Goal: Check status: Check status

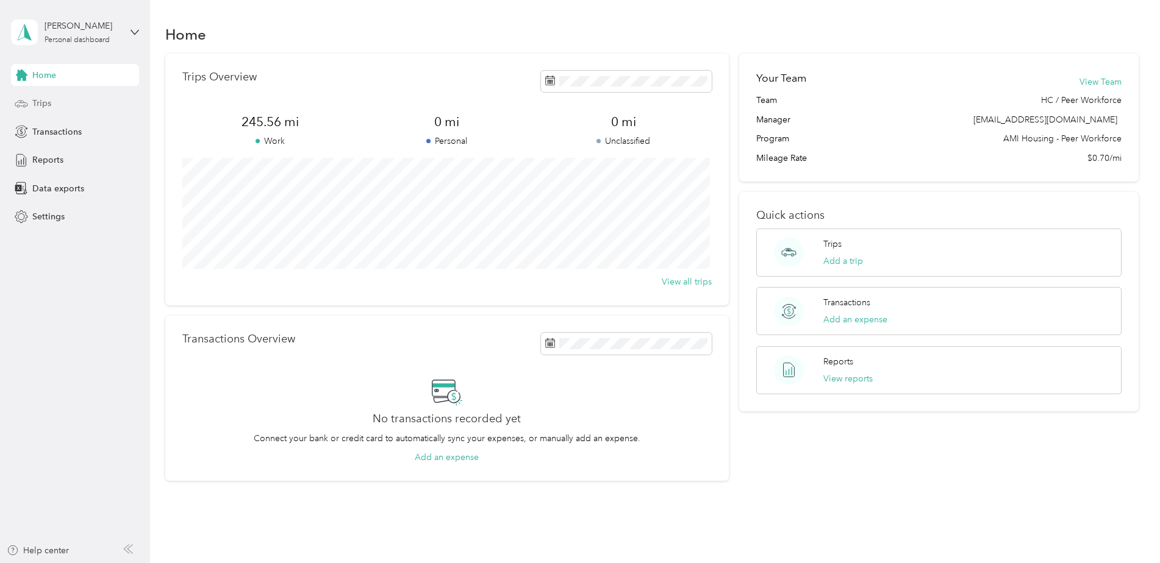
click at [43, 102] on span "Trips" at bounding box center [41, 103] width 19 height 13
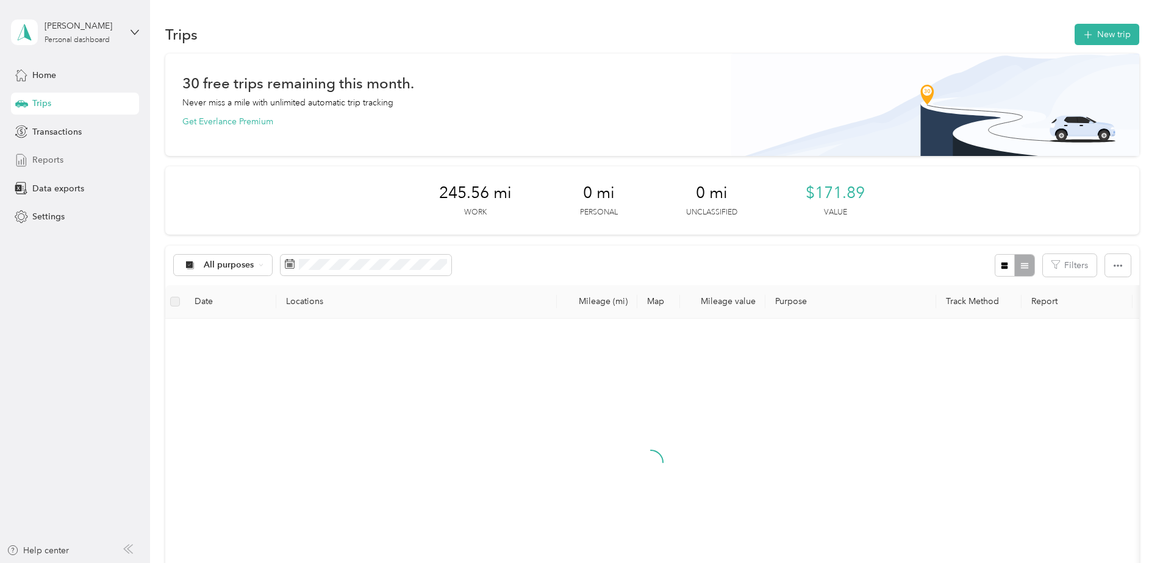
click at [46, 155] on span "Reports" at bounding box center [47, 160] width 31 height 13
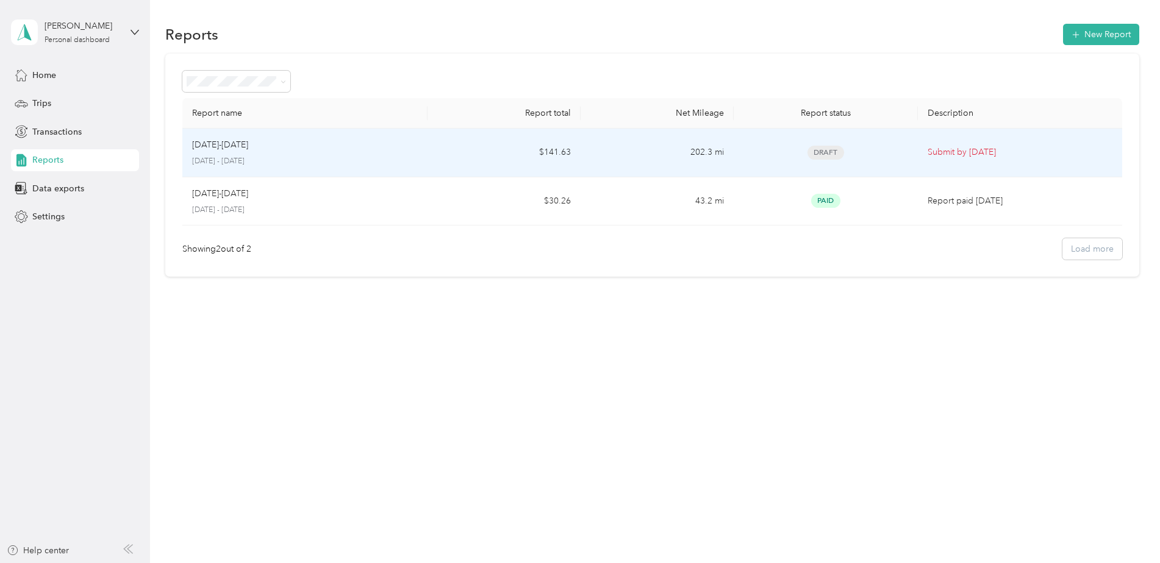
click at [383, 170] on td "[DATE]-[DATE] [DATE] - [DATE]" at bounding box center [304, 153] width 245 height 49
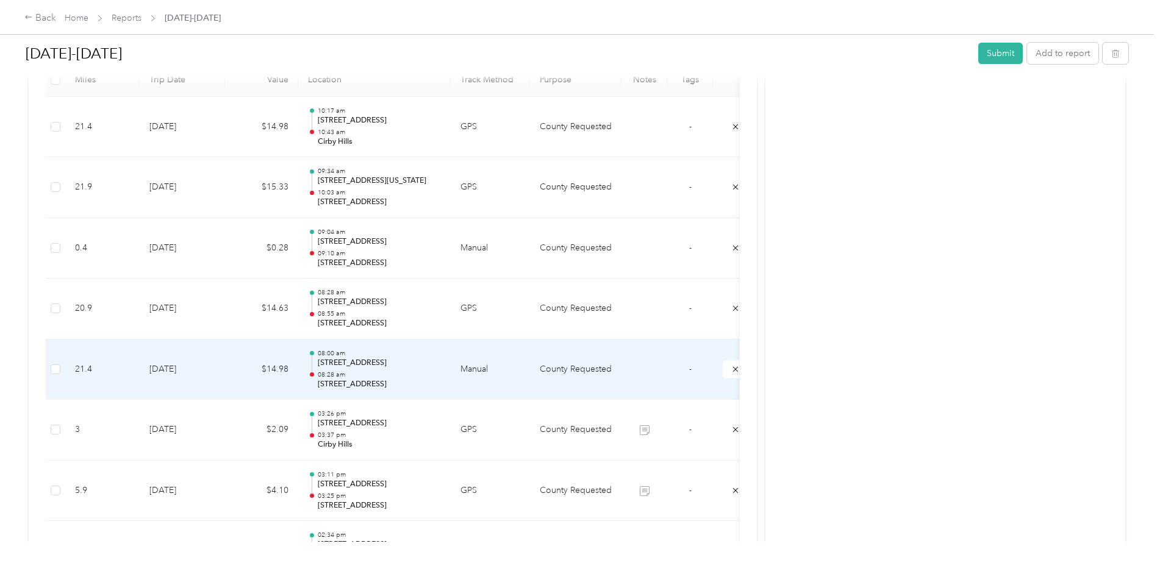
scroll to position [305, 0]
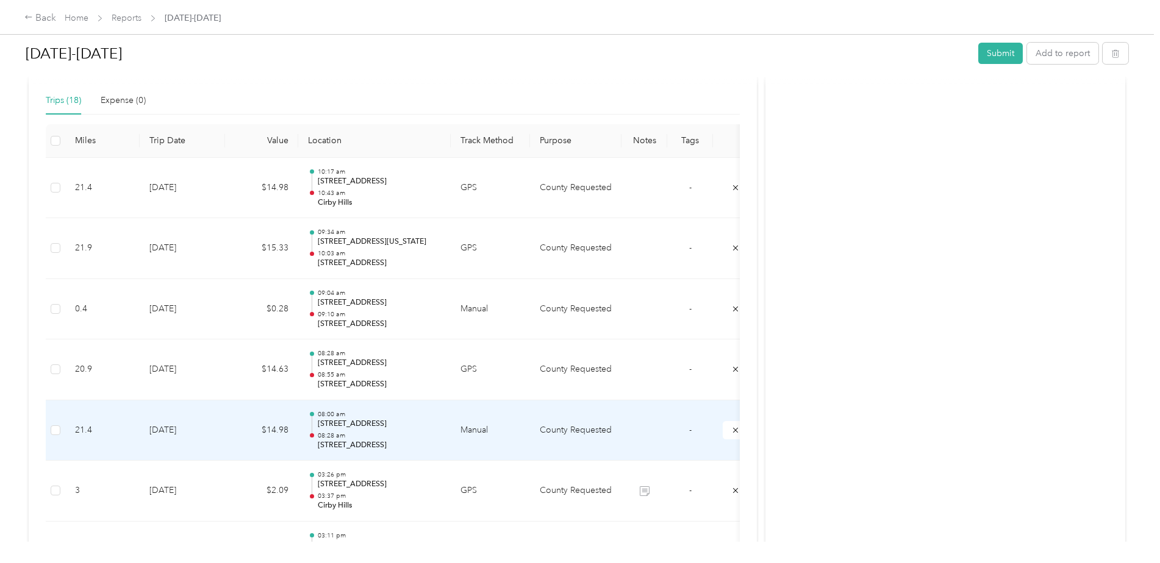
click at [436, 431] on div "08:00 am [STREET_ADDRESS] 08:28 am [STREET_ADDRESS]" at bounding box center [379, 430] width 123 height 41
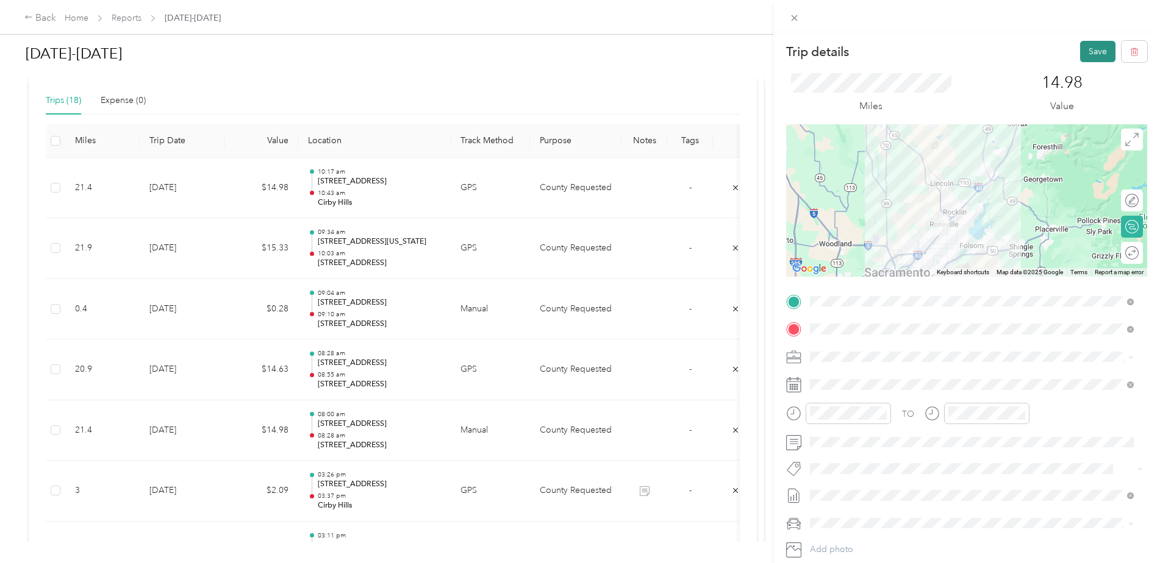
click at [1084, 43] on button "Save" at bounding box center [1097, 51] width 35 height 21
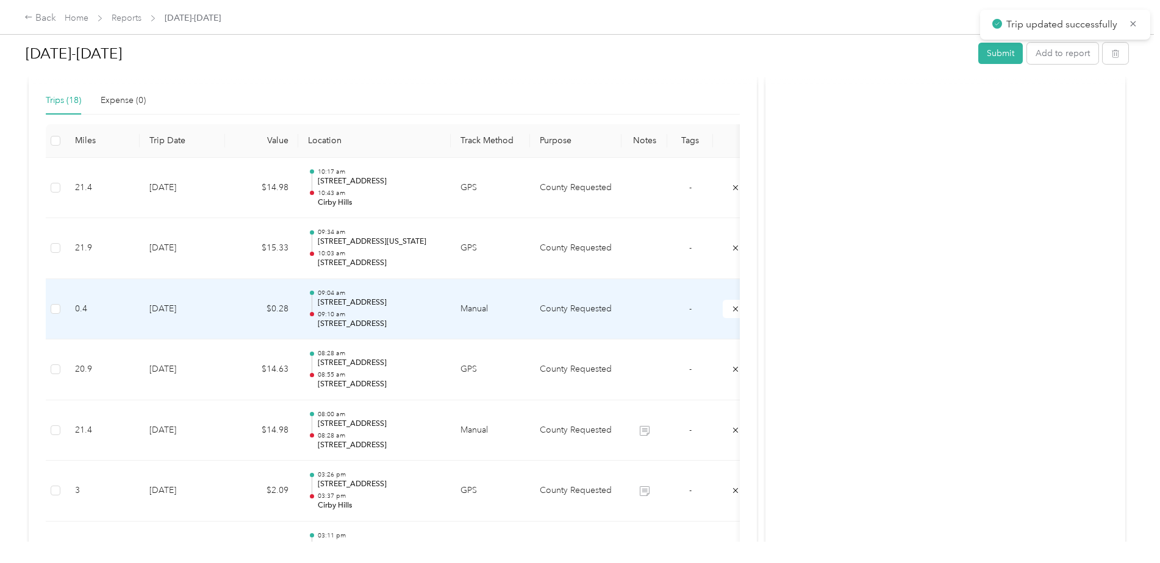
click at [404, 327] on p "[STREET_ADDRESS]" at bounding box center [379, 324] width 123 height 11
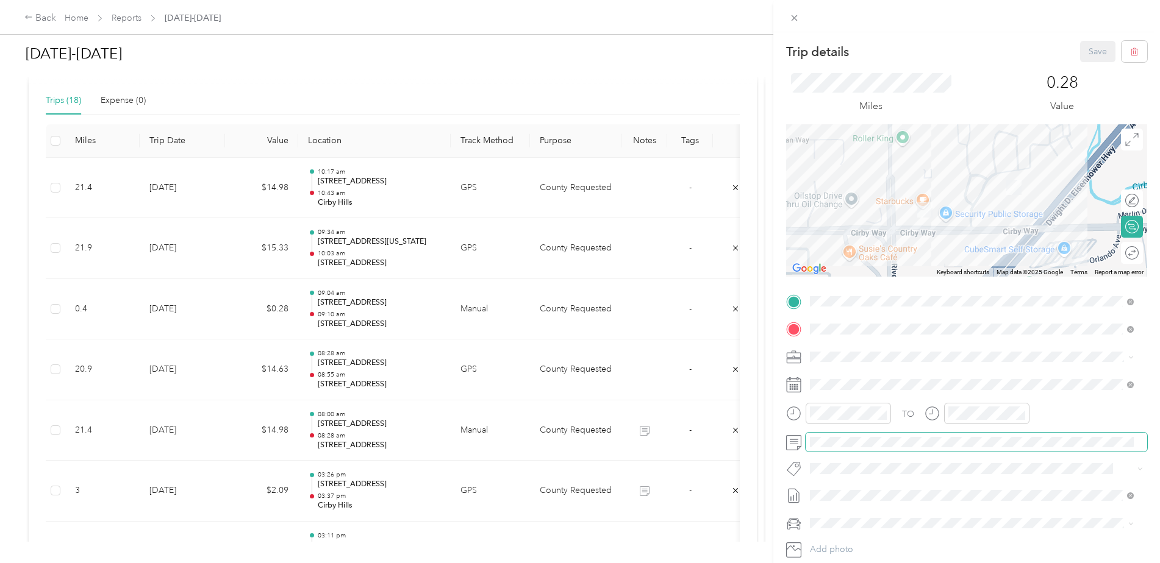
click at [872, 451] on span at bounding box center [976, 443] width 341 height 20
click at [1096, 48] on button "Save" at bounding box center [1097, 51] width 35 height 21
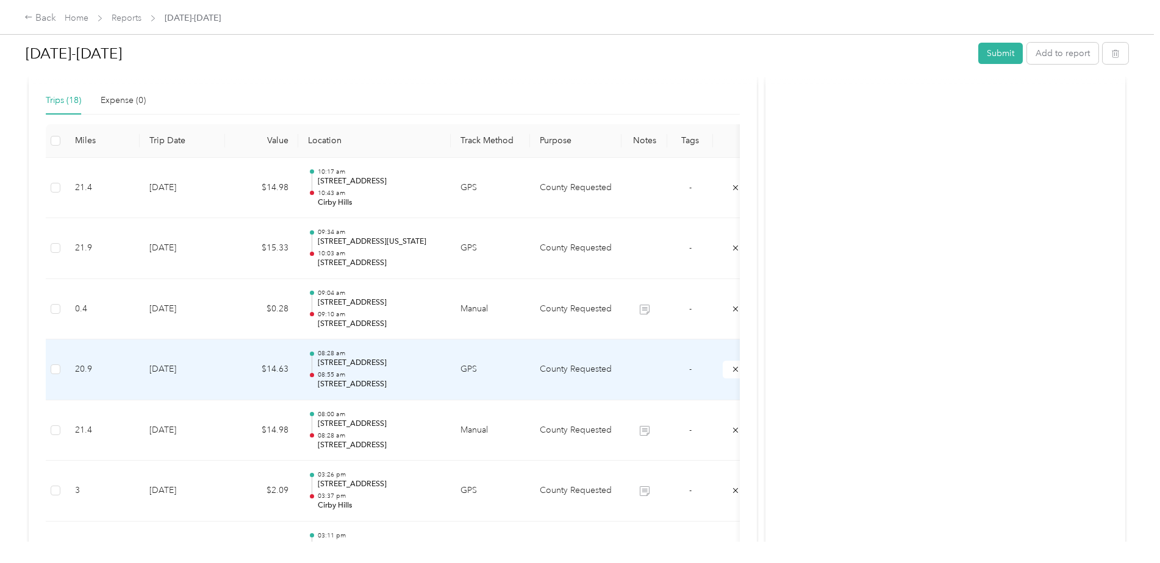
click at [401, 357] on p "08:28 am" at bounding box center [379, 353] width 123 height 9
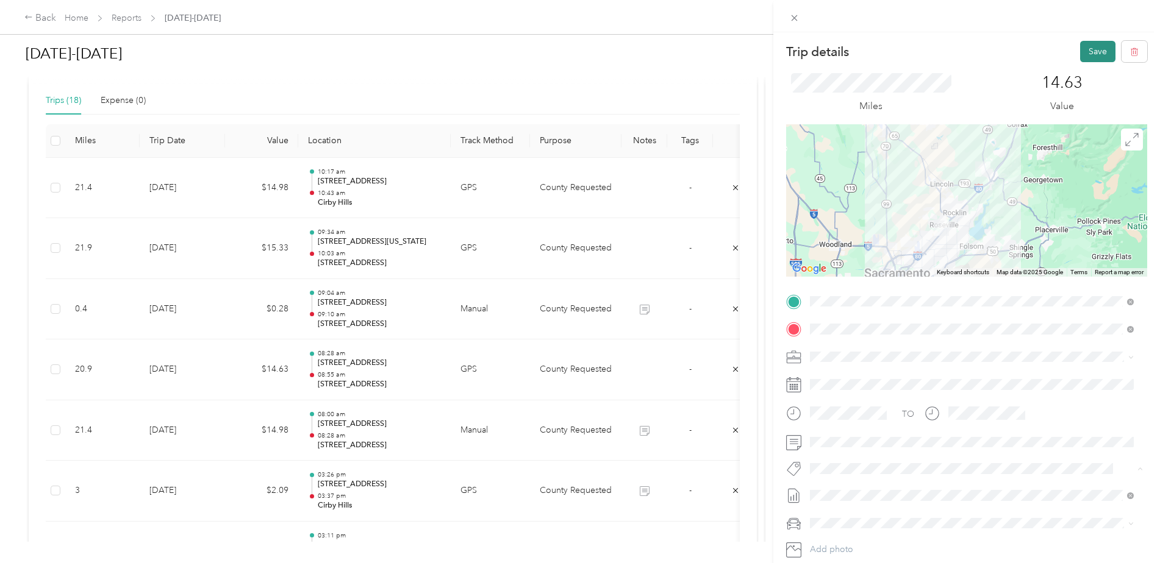
click at [1081, 49] on button "Save" at bounding box center [1097, 51] width 35 height 21
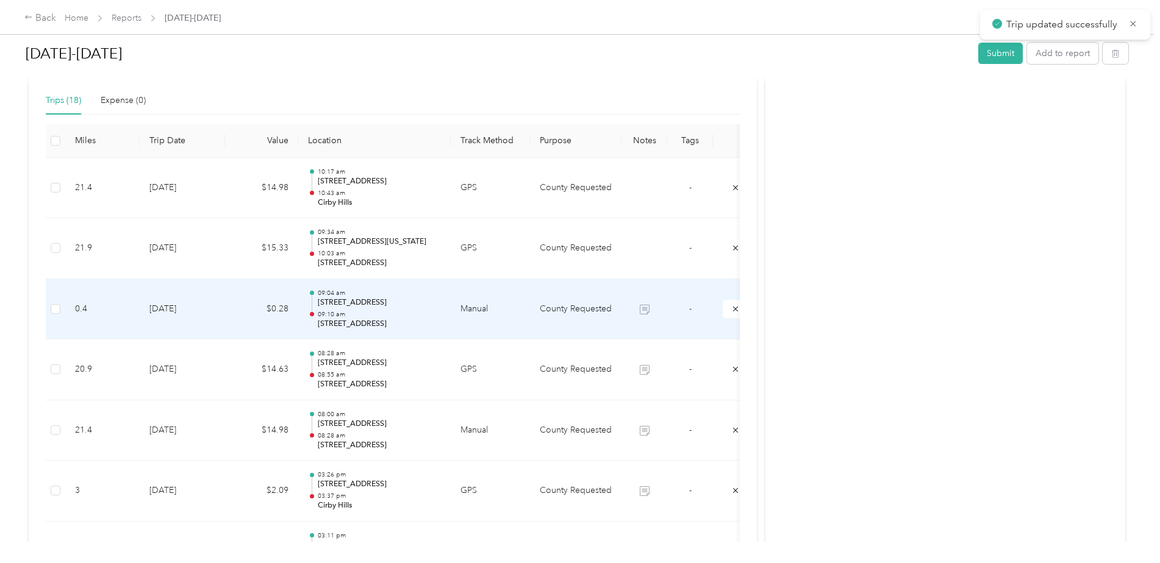
click at [477, 315] on td "Manual" at bounding box center [490, 309] width 79 height 61
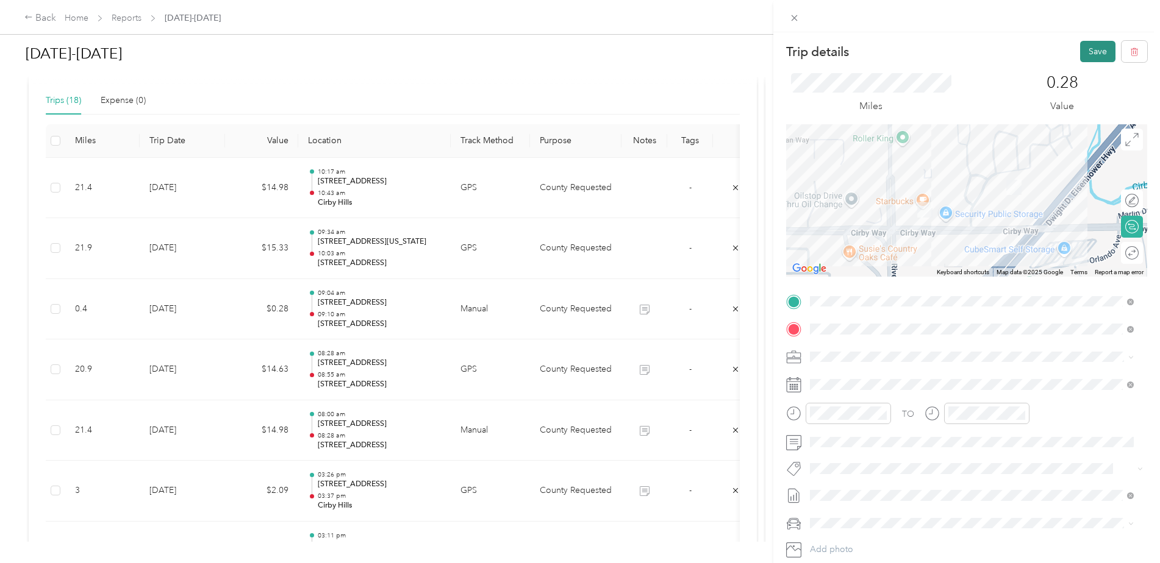
click at [1095, 49] on button "Save" at bounding box center [1097, 51] width 35 height 21
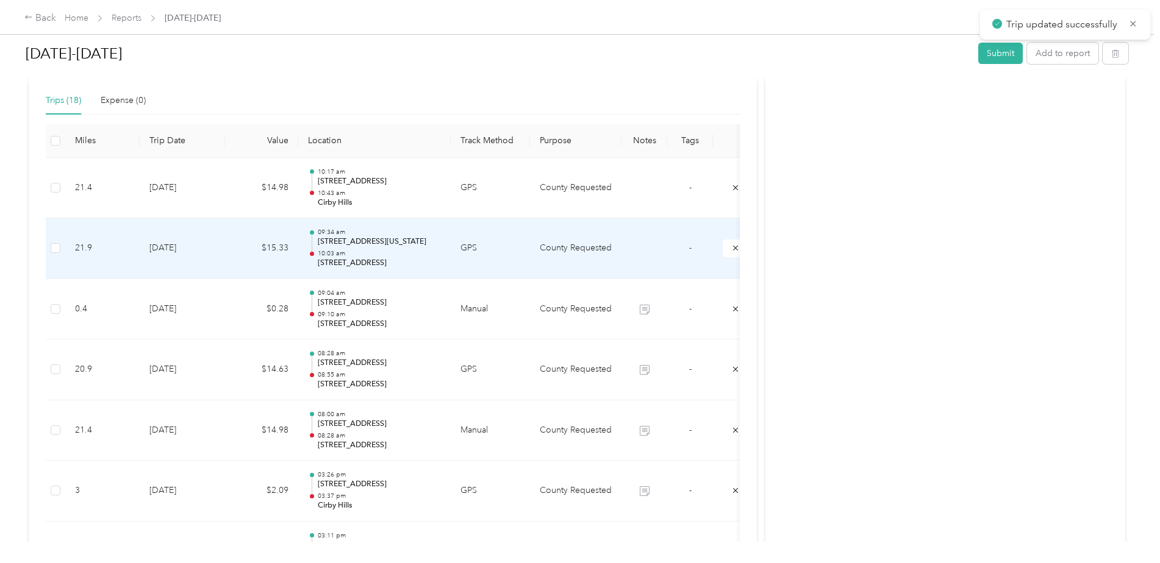
click at [420, 262] on p "[STREET_ADDRESS]" at bounding box center [379, 263] width 123 height 11
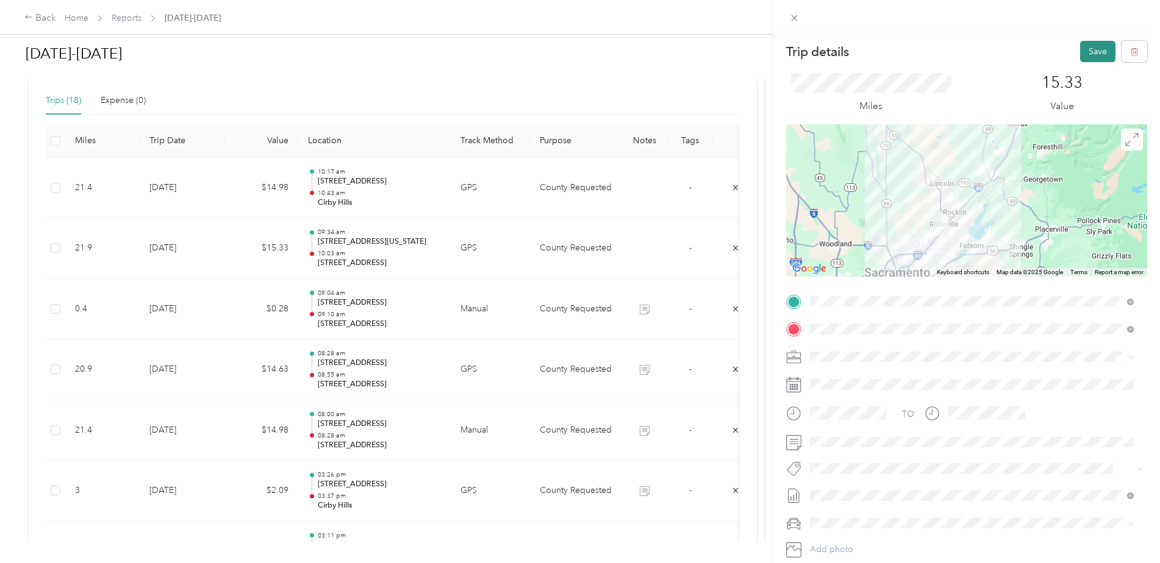
click at [1088, 45] on button "Save" at bounding box center [1097, 51] width 35 height 21
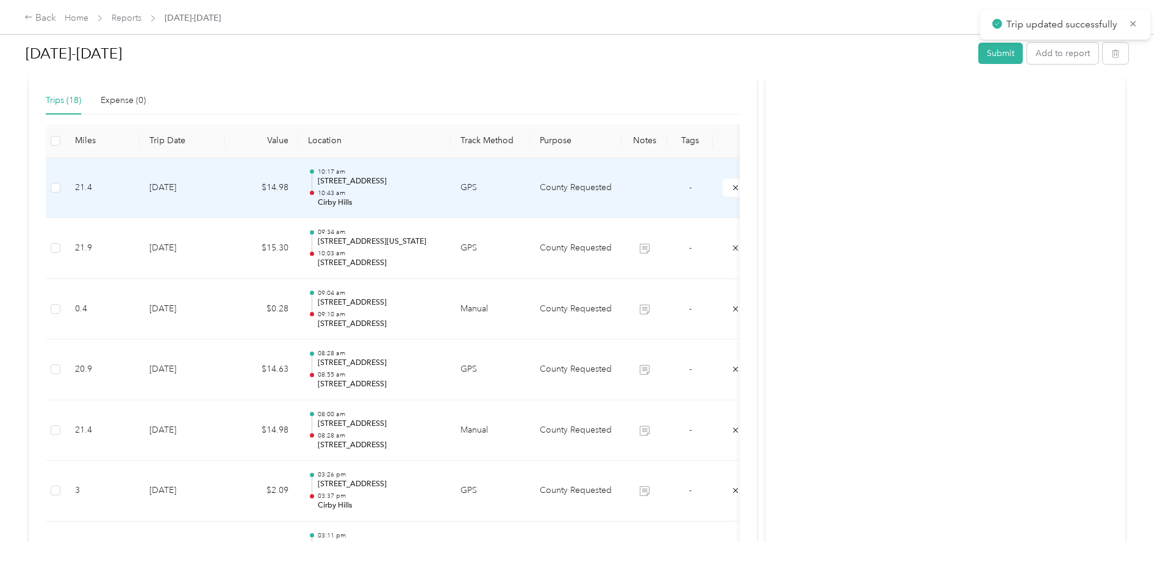
click at [408, 198] on p "Cirby Hills" at bounding box center [379, 203] width 123 height 11
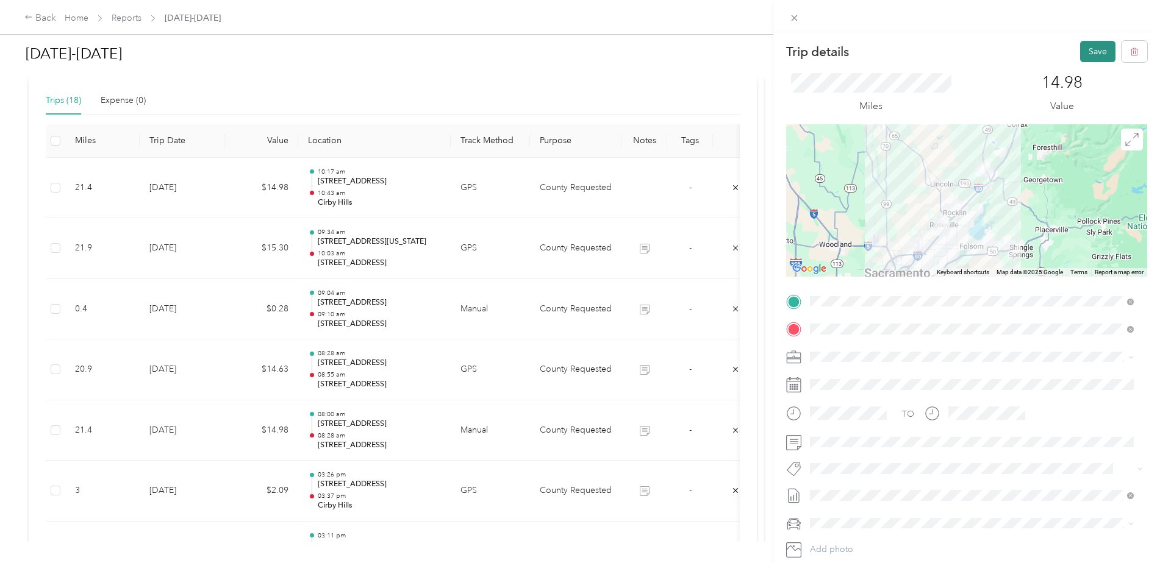
click at [1090, 48] on button "Save" at bounding box center [1097, 51] width 35 height 21
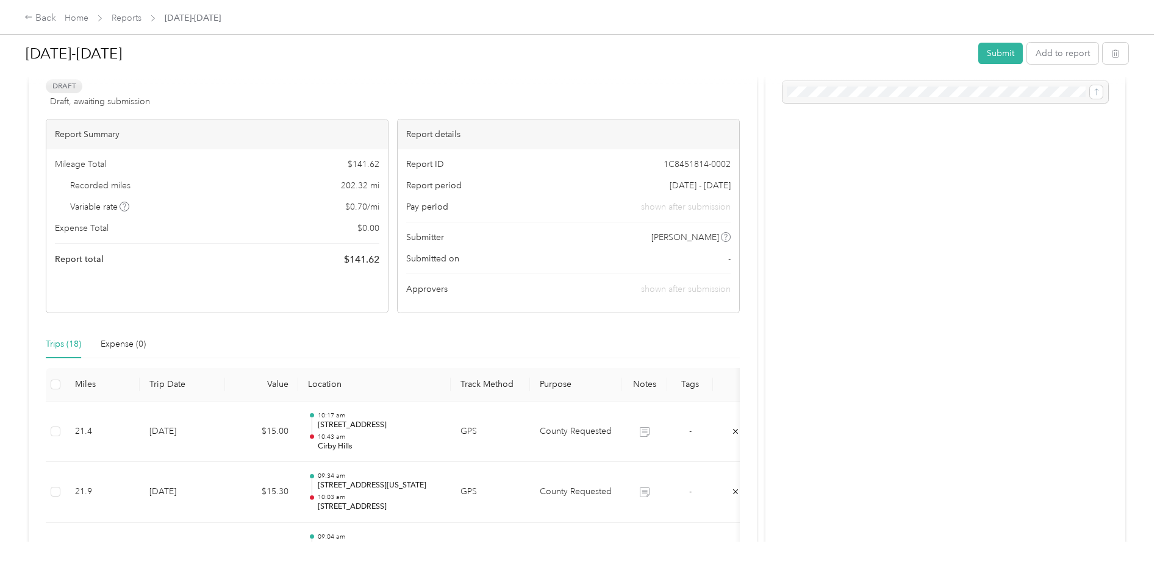
scroll to position [0, 0]
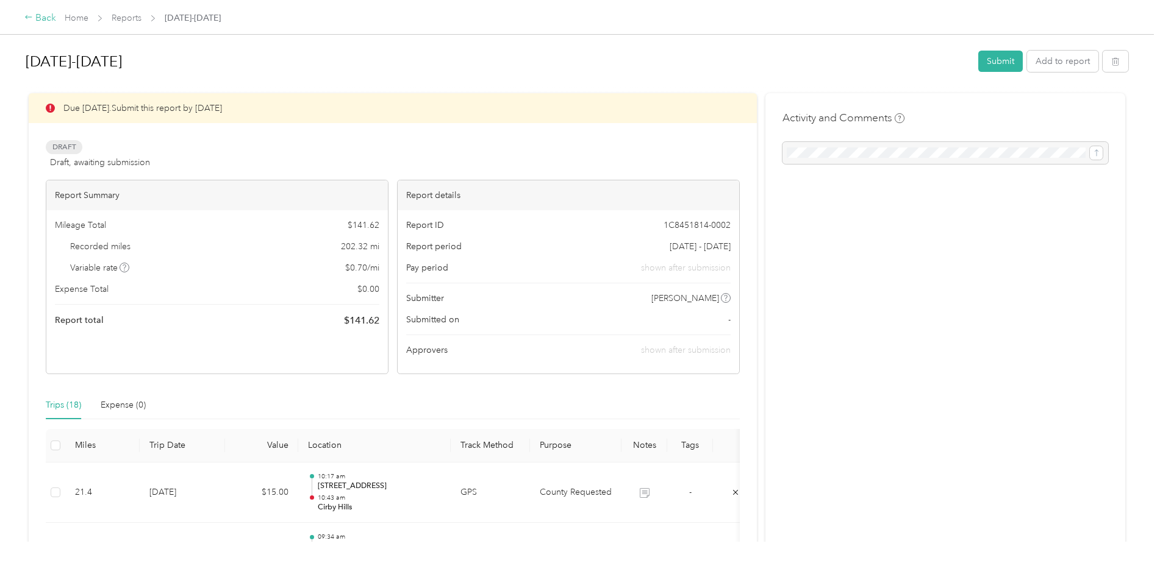
click at [45, 16] on div "Back" at bounding box center [40, 18] width 32 height 15
